Goal: Find specific page/section: Find specific page/section

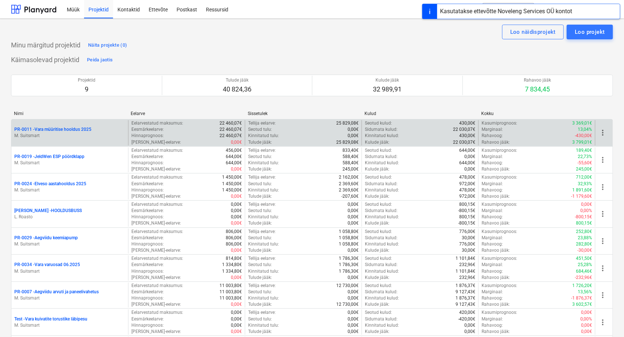
click at [73, 130] on p "PR-0011 - Vara müüritise hooldus 2025" at bounding box center [52, 129] width 77 height 6
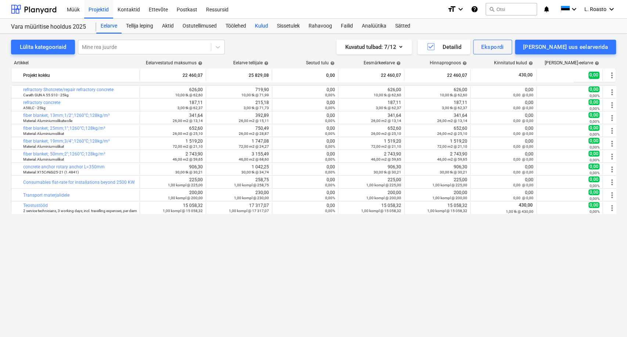
click at [260, 25] on div "Kulud" at bounding box center [261, 26] width 22 height 15
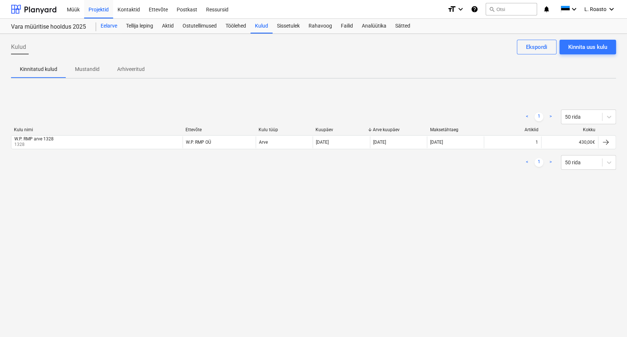
click at [111, 28] on div "Eelarve" at bounding box center [108, 26] width 25 height 15
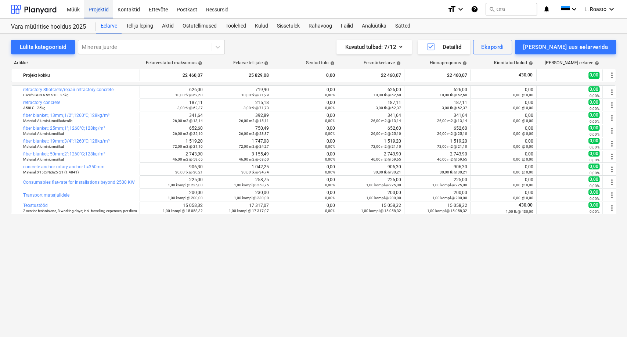
click at [103, 9] on div "Projektid" at bounding box center [98, 9] width 29 height 19
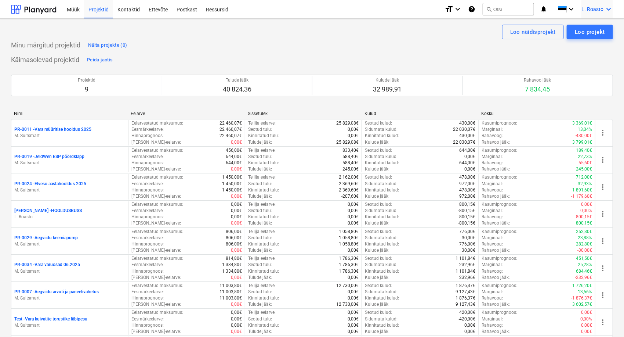
click at [603, 12] on span "L. Roasto" at bounding box center [592, 9] width 22 height 6
click at [585, 31] on div "LR Novel Engineering OÜ" at bounding box center [577, 31] width 62 height 10
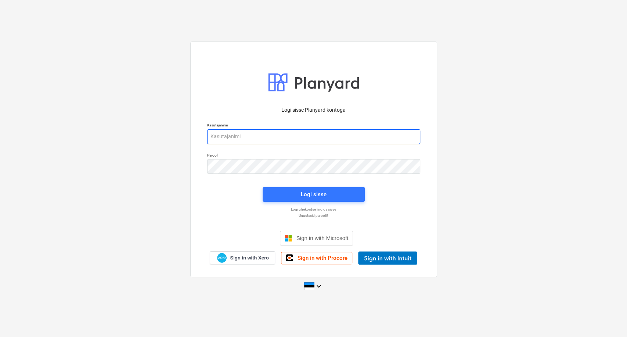
type input "[EMAIL_ADDRESS][DOMAIN_NAME]"
